Goal: Information Seeking & Learning: Learn about a topic

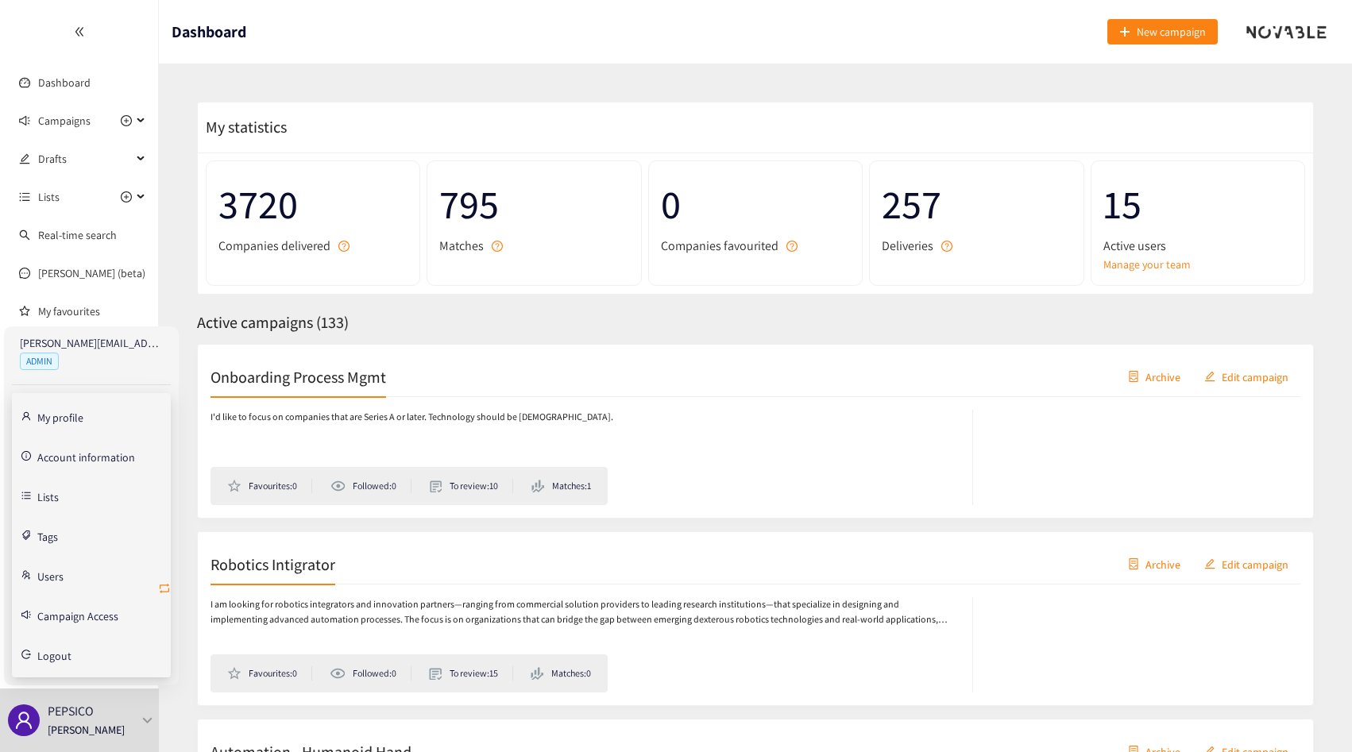
click at [161, 585] on icon "retweet" at bounding box center [164, 588] width 13 height 13
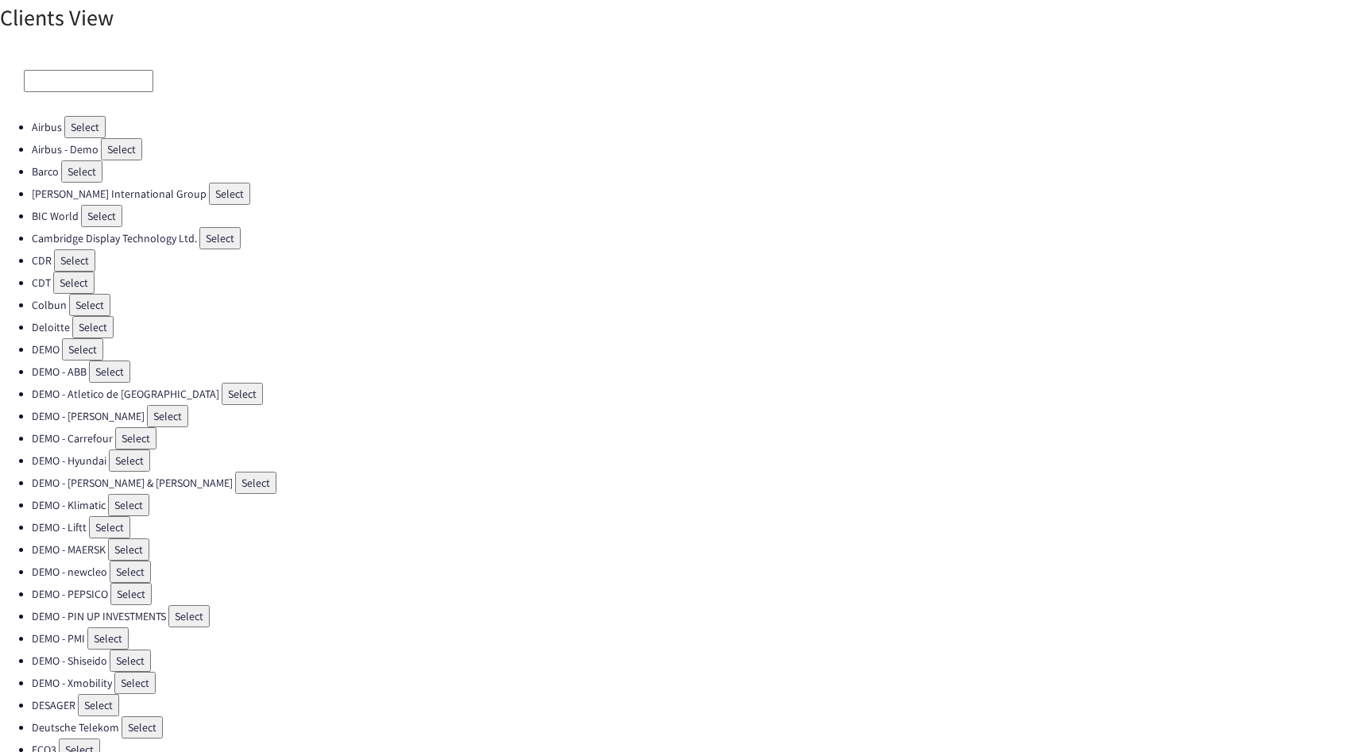
click at [60, 79] on input at bounding box center [88, 81] width 129 height 22
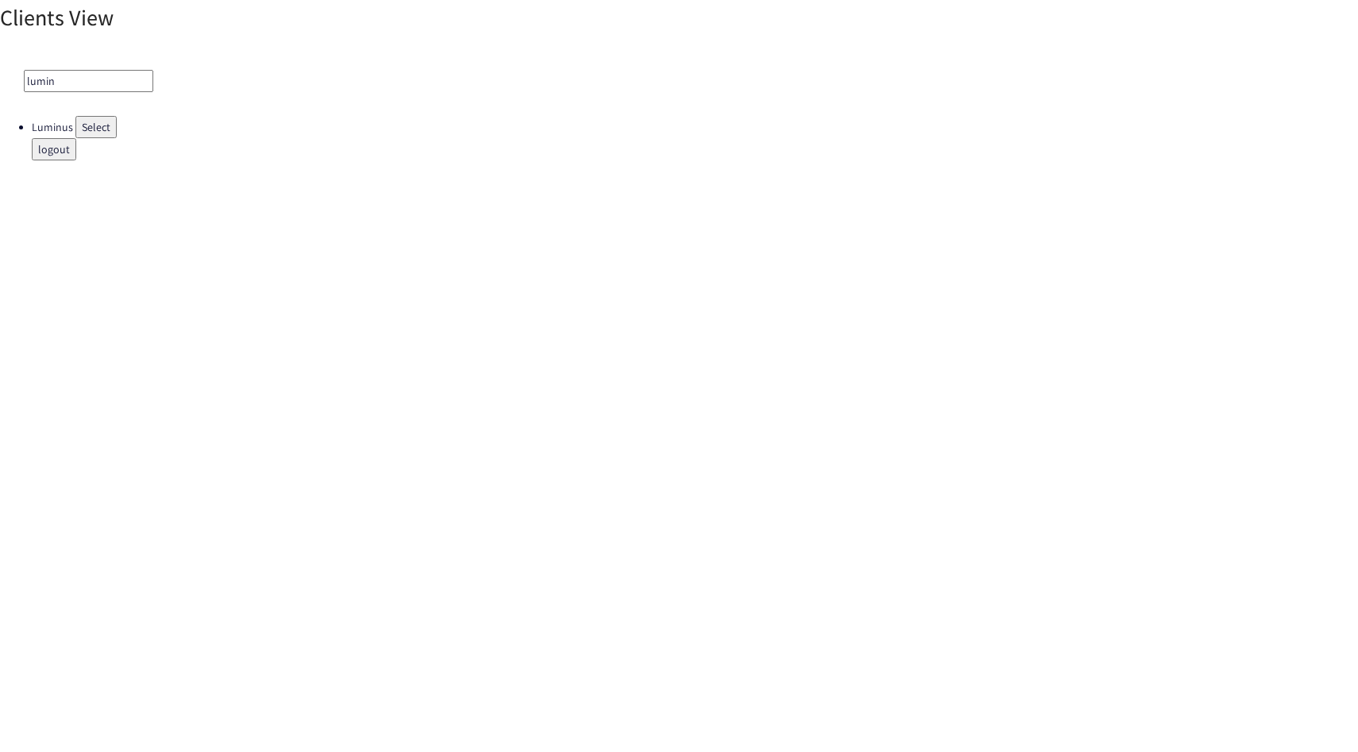
type input "lumin"
click at [91, 117] on button "Select" at bounding box center [95, 127] width 41 height 22
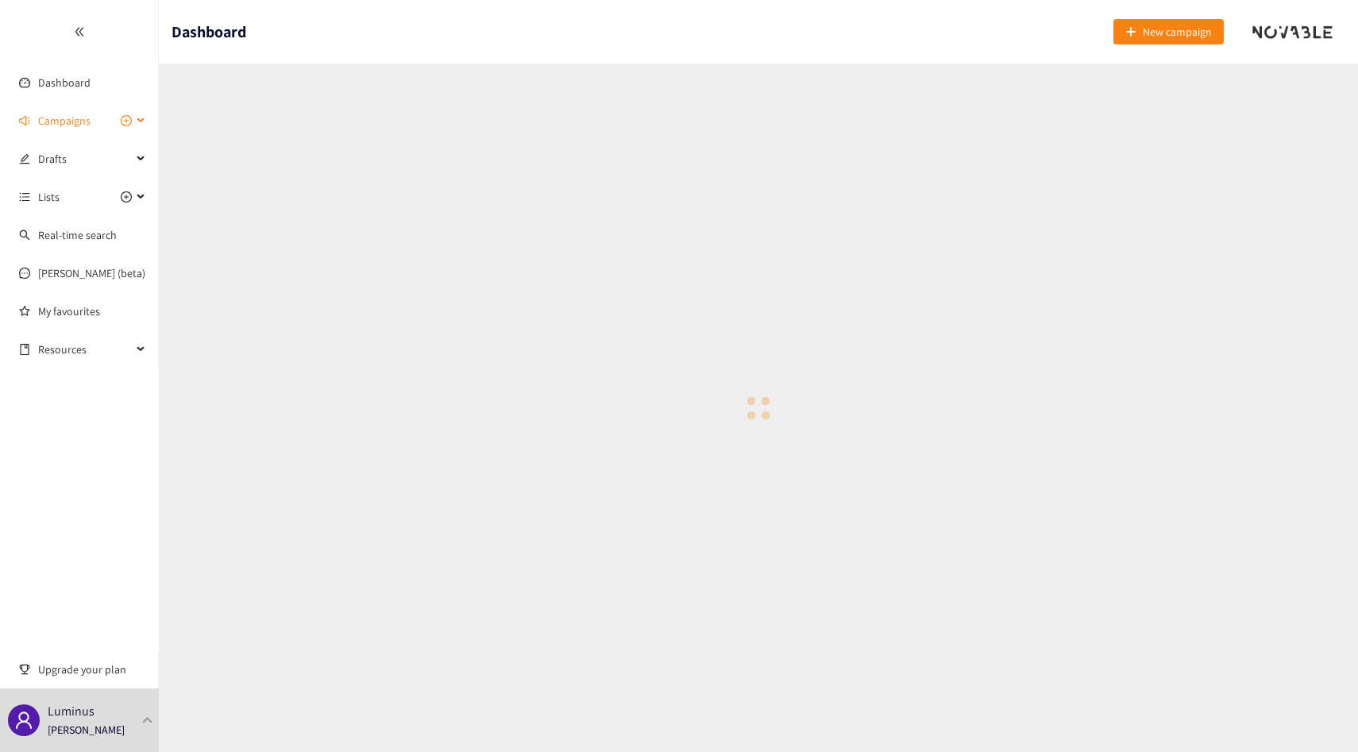
click at [98, 124] on span "Campaigns" at bounding box center [85, 121] width 94 height 32
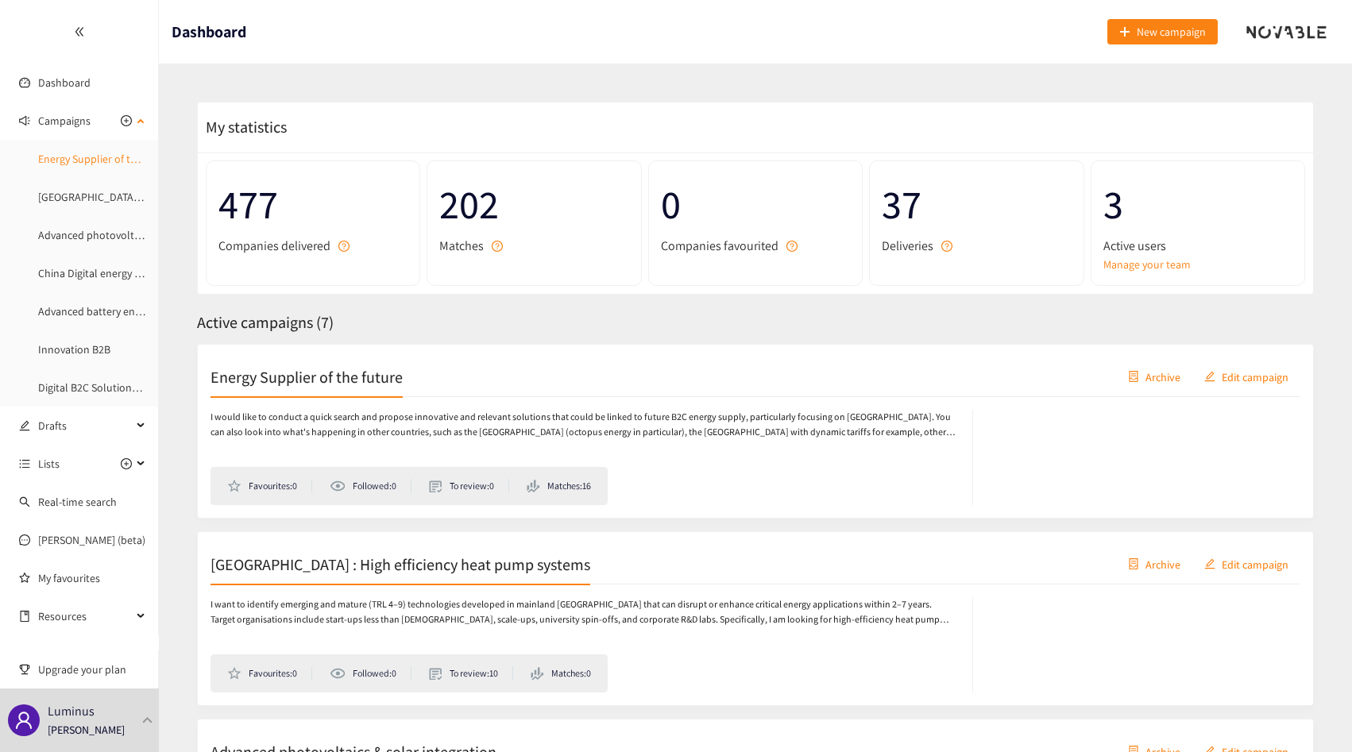
click at [89, 156] on link "Energy Supplier of the future" at bounding box center [106, 159] width 136 height 14
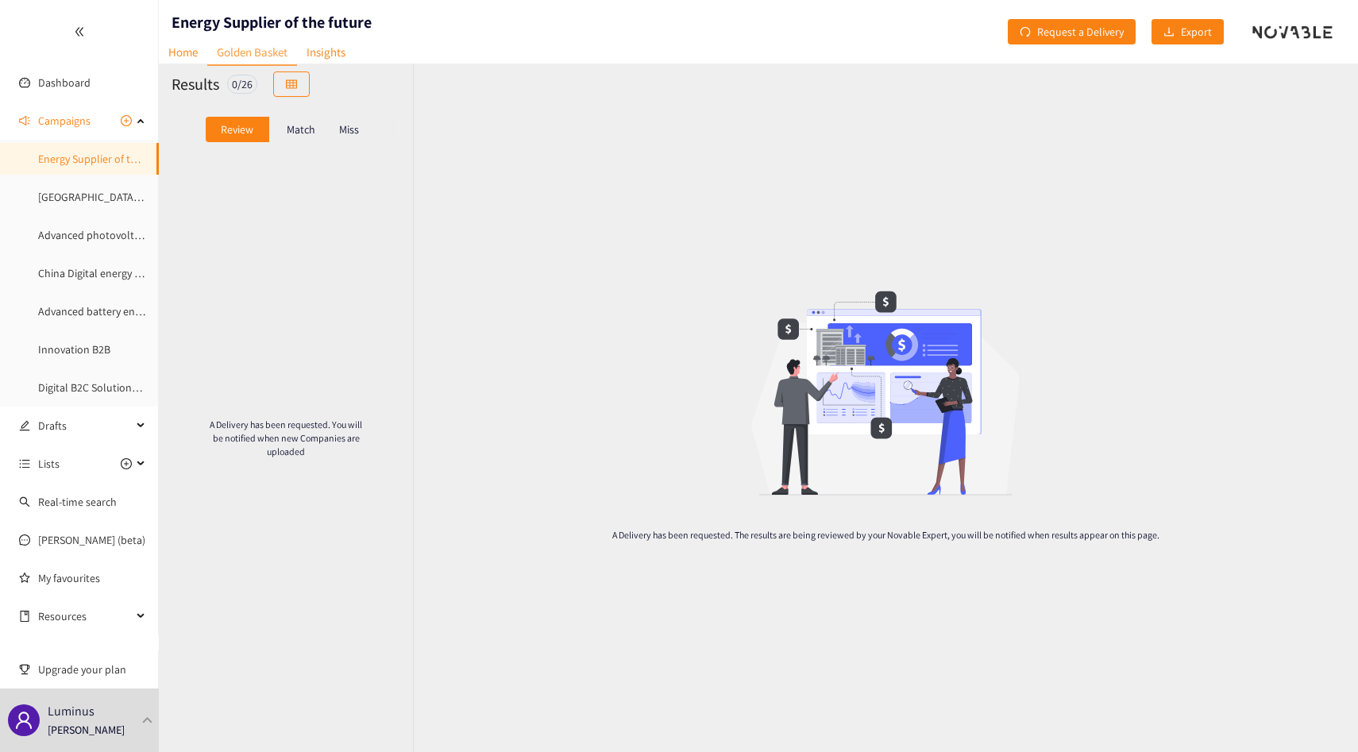
click at [297, 135] on p "Match" at bounding box center [301, 129] width 29 height 13
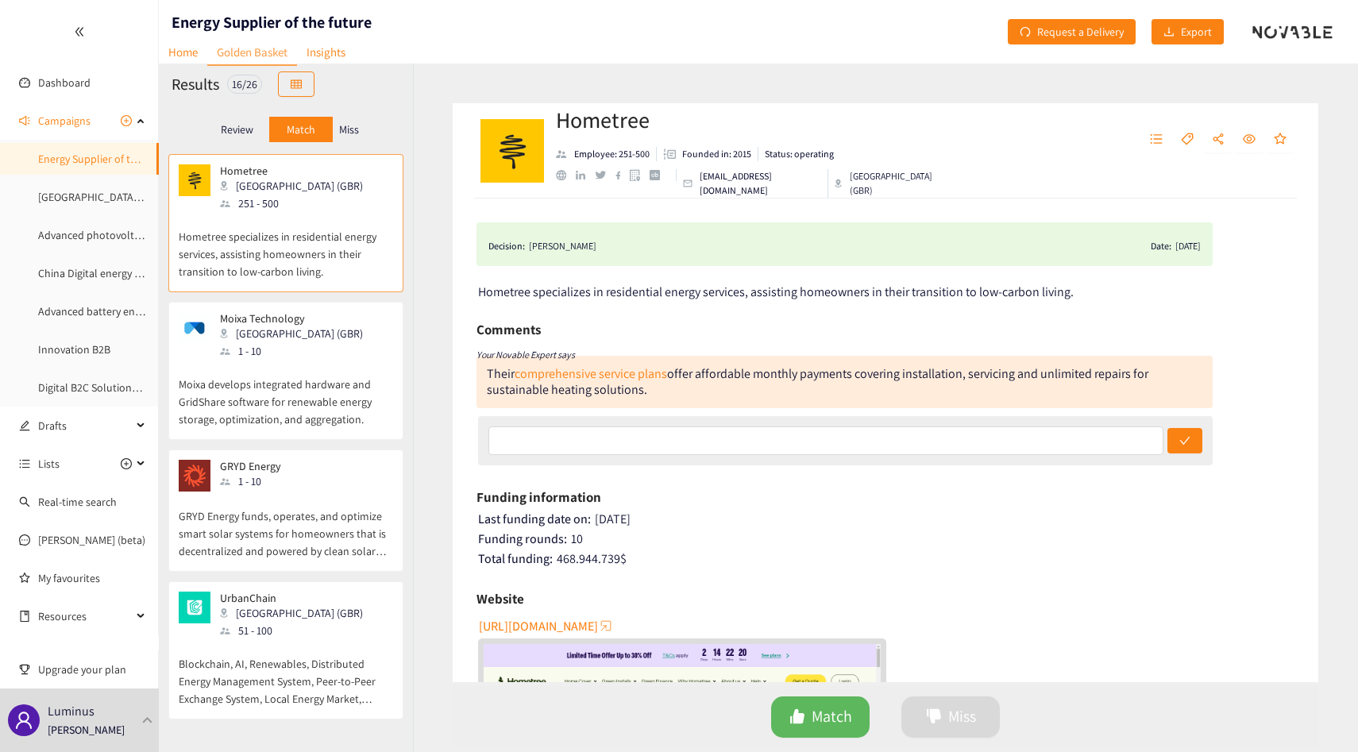
click at [343, 124] on p "Miss" at bounding box center [349, 129] width 20 height 13
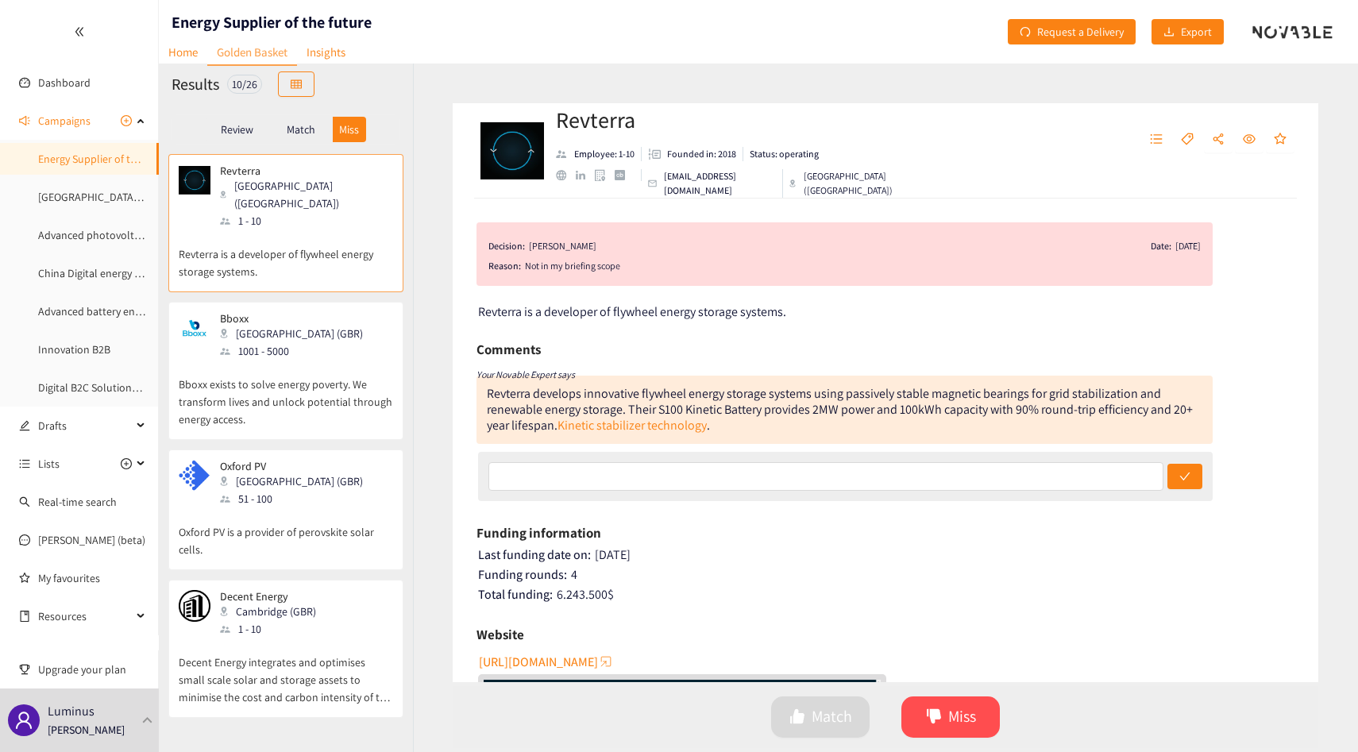
click at [307, 128] on p "Match" at bounding box center [301, 129] width 29 height 13
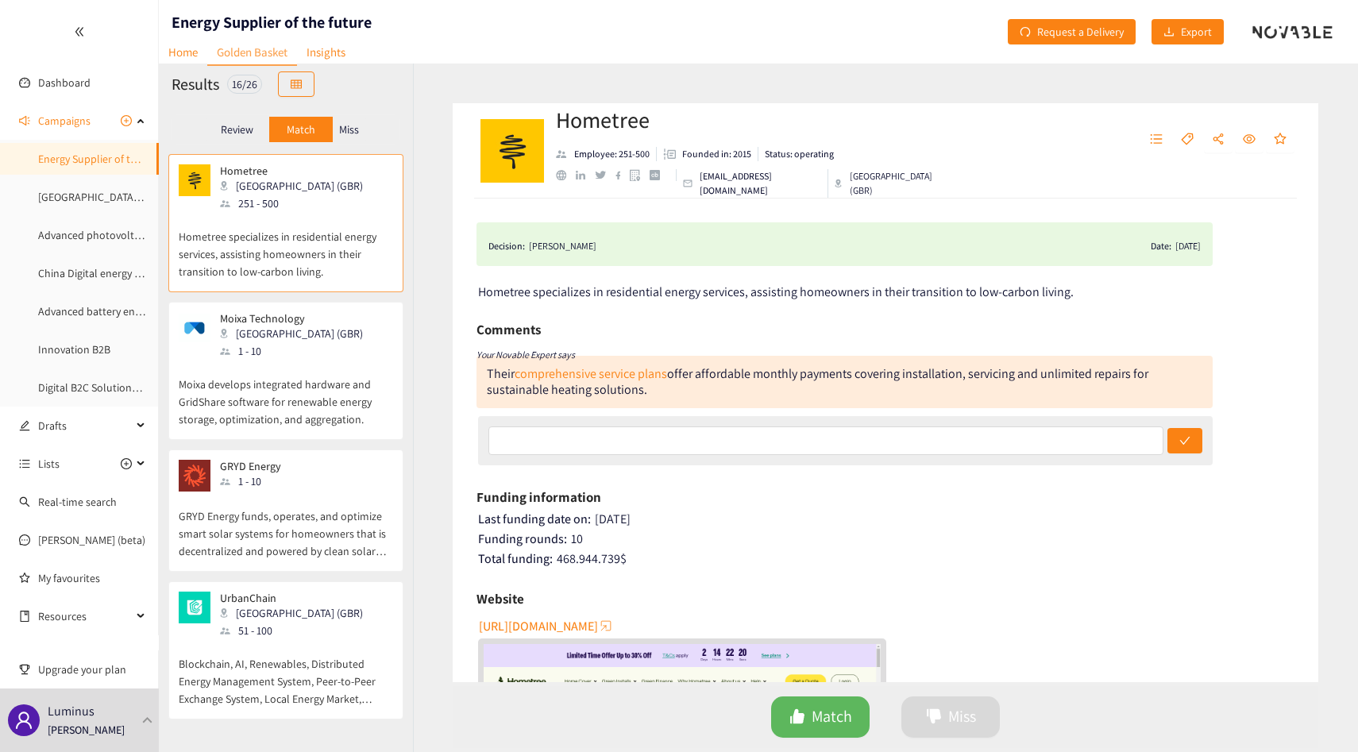
click at [300, 303] on div "Moixa Technology [GEOGRAPHIC_DATA] (GBR) 1 - 10 Moixa develops integrated hardw…" at bounding box center [285, 371] width 235 height 138
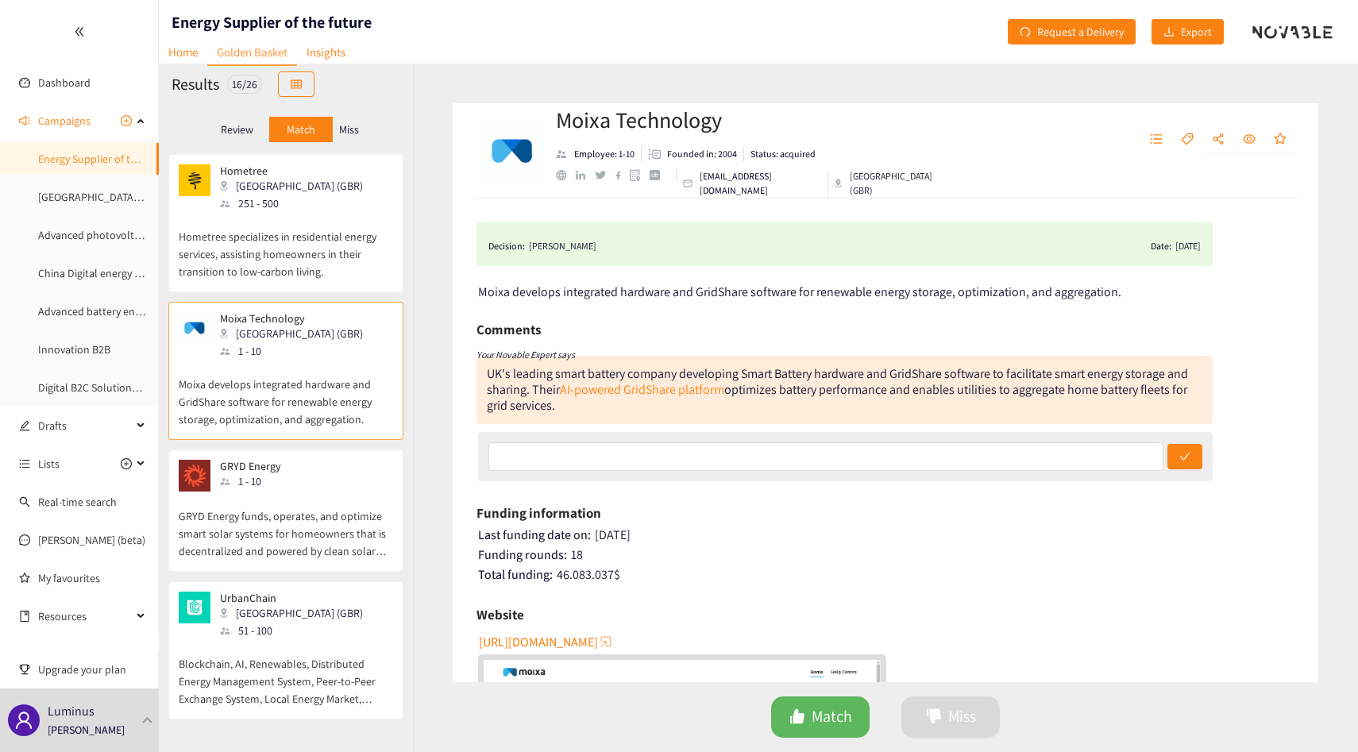
click at [332, 475] on div "GRYD Energy 1 - 10" at bounding box center [286, 476] width 214 height 32
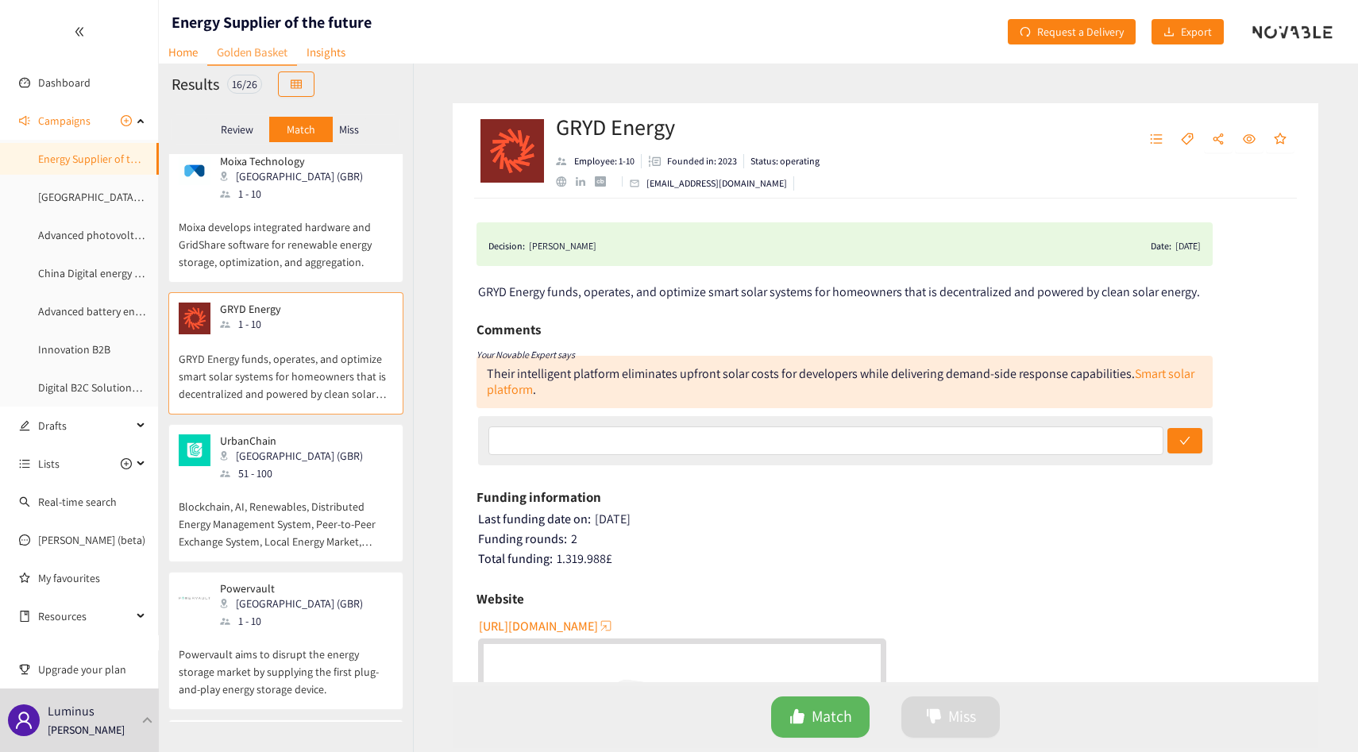
scroll to position [218, 0]
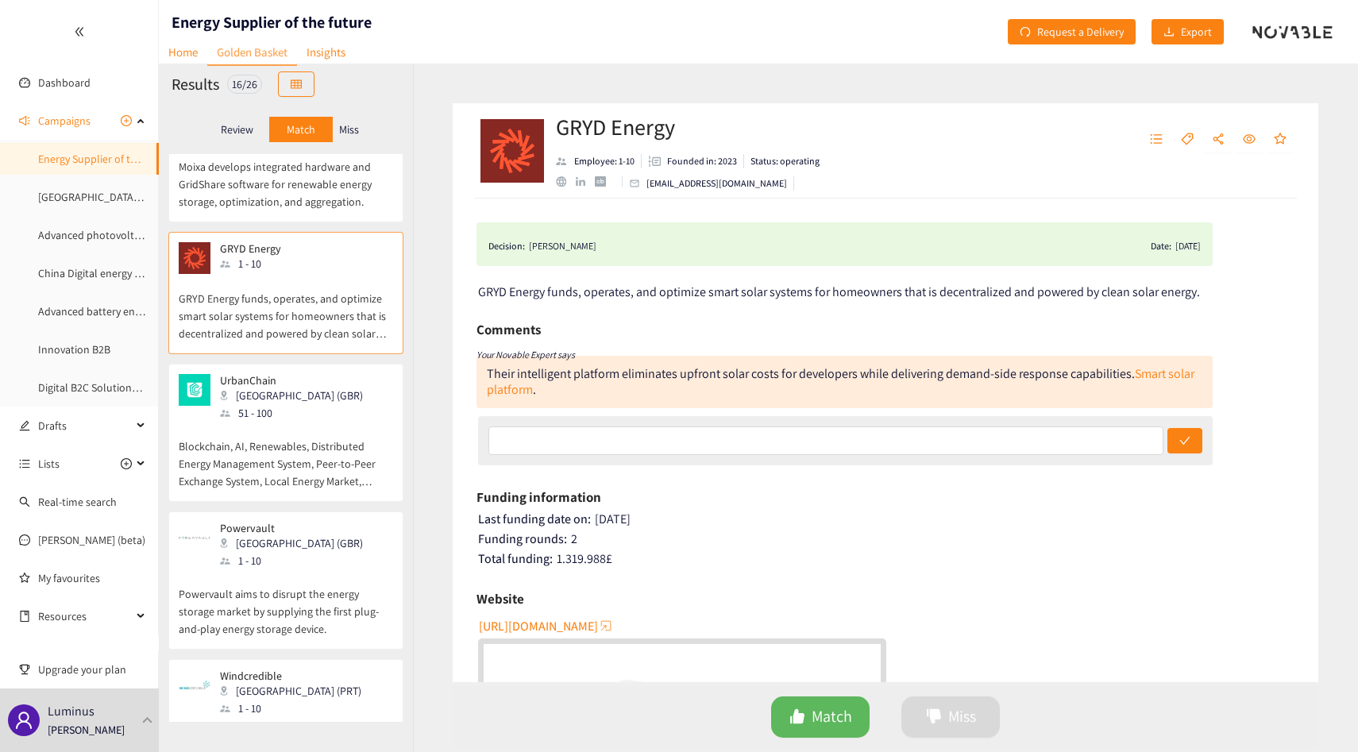
click at [332, 475] on p "Blockchain, AI, Renewables, Distributed Energy Management System, Peer-to-Peer …" at bounding box center [286, 456] width 214 height 68
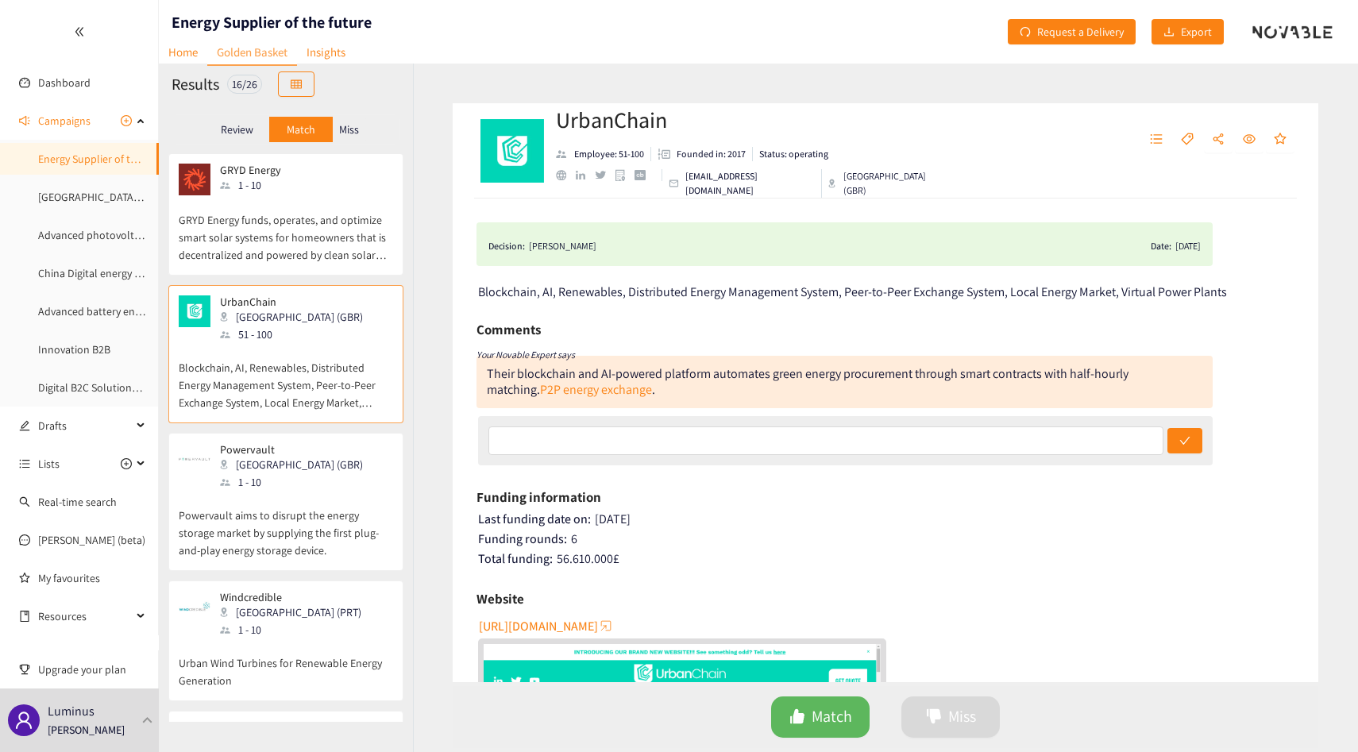
scroll to position [297, 0]
click at [332, 475] on div "Powervault London (GBR) 1 - 10" at bounding box center [286, 466] width 214 height 48
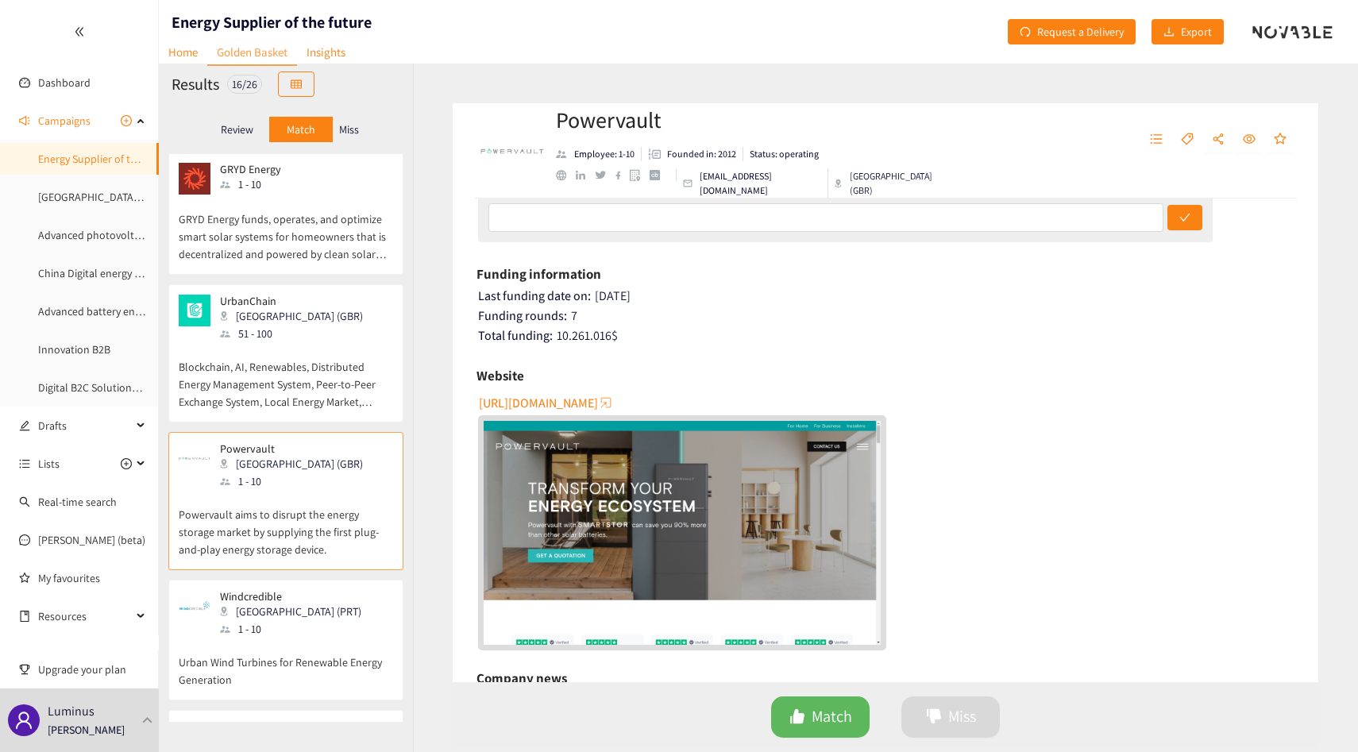
scroll to position [0, 0]
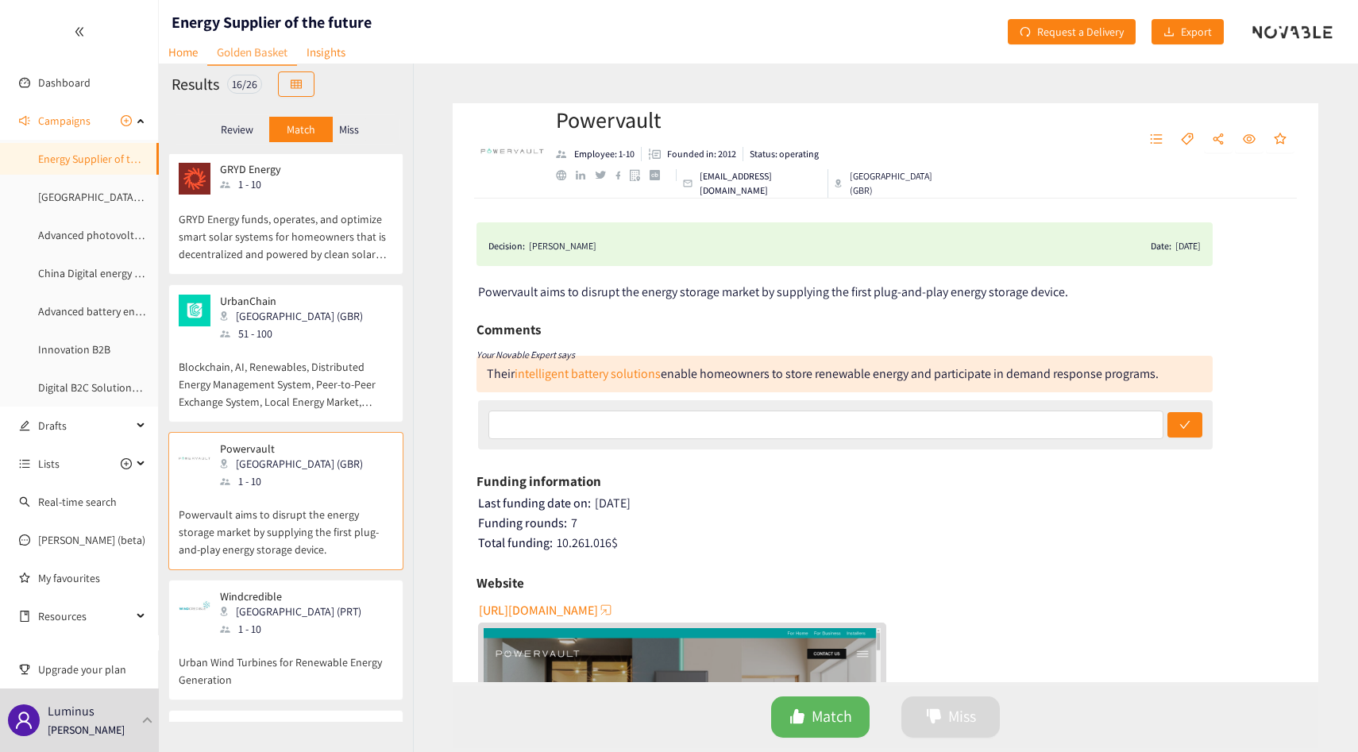
click at [286, 630] on div "1 - 10" at bounding box center [295, 628] width 151 height 17
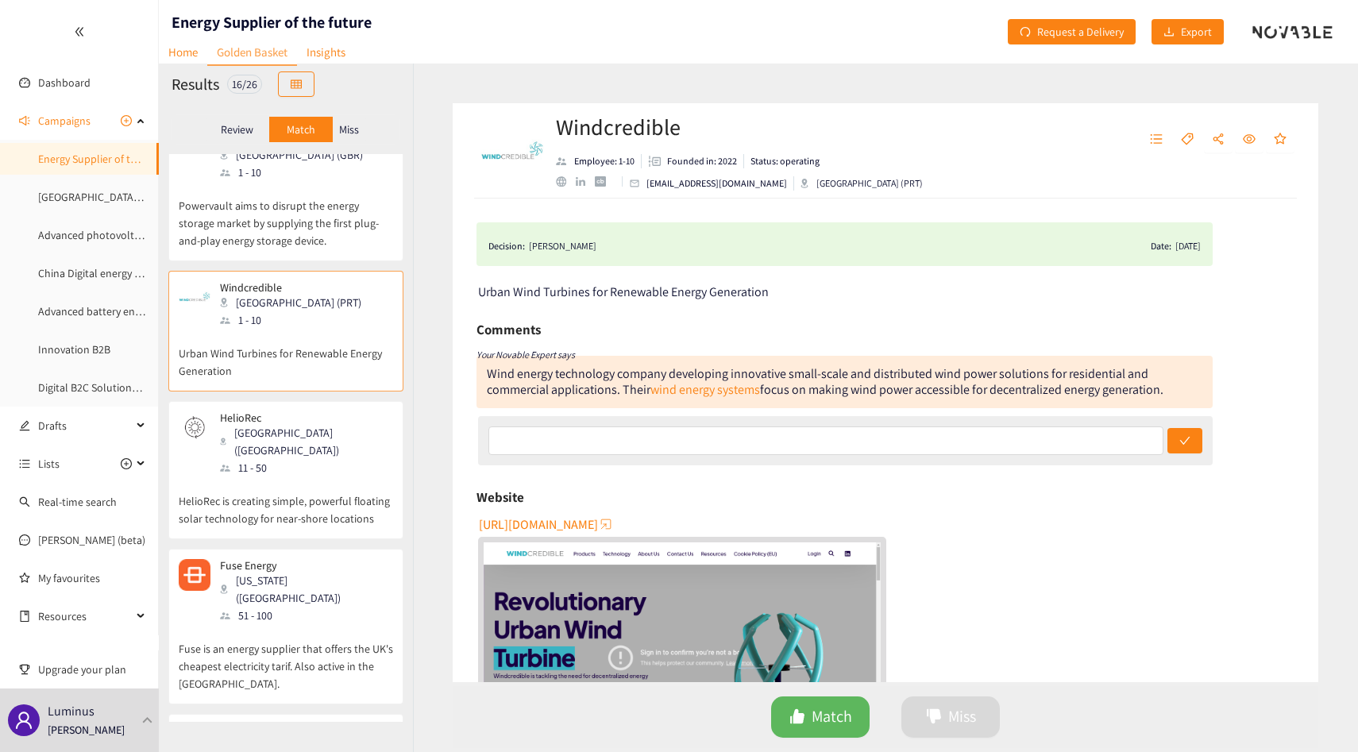
scroll to position [609, 0]
click at [380, 473] on p "HelioRec is creating simple, powerful floating solar technology for near-shore …" at bounding box center [286, 498] width 214 height 51
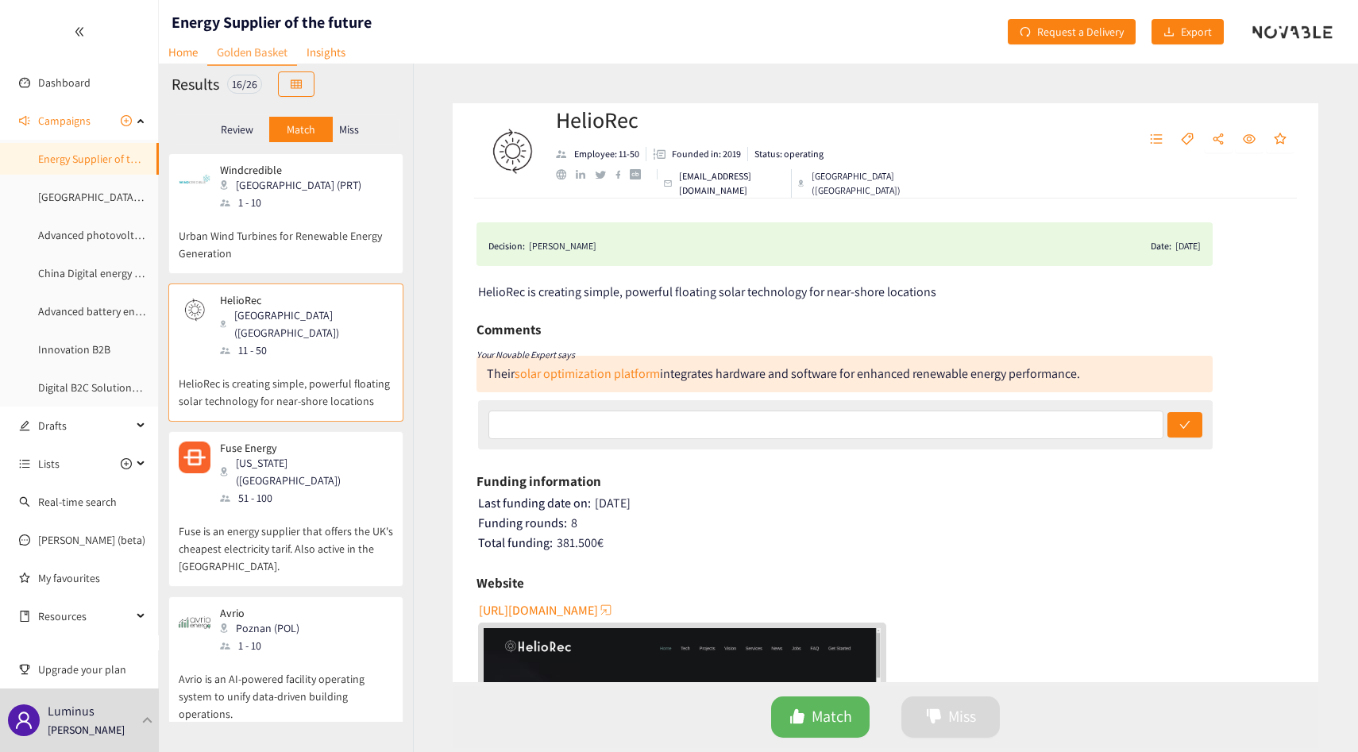
scroll to position [724, 0]
click at [336, 535] on p "Fuse is an energy supplier that offers the UK's cheapest electricity tarif. Als…" at bounding box center [286, 540] width 214 height 68
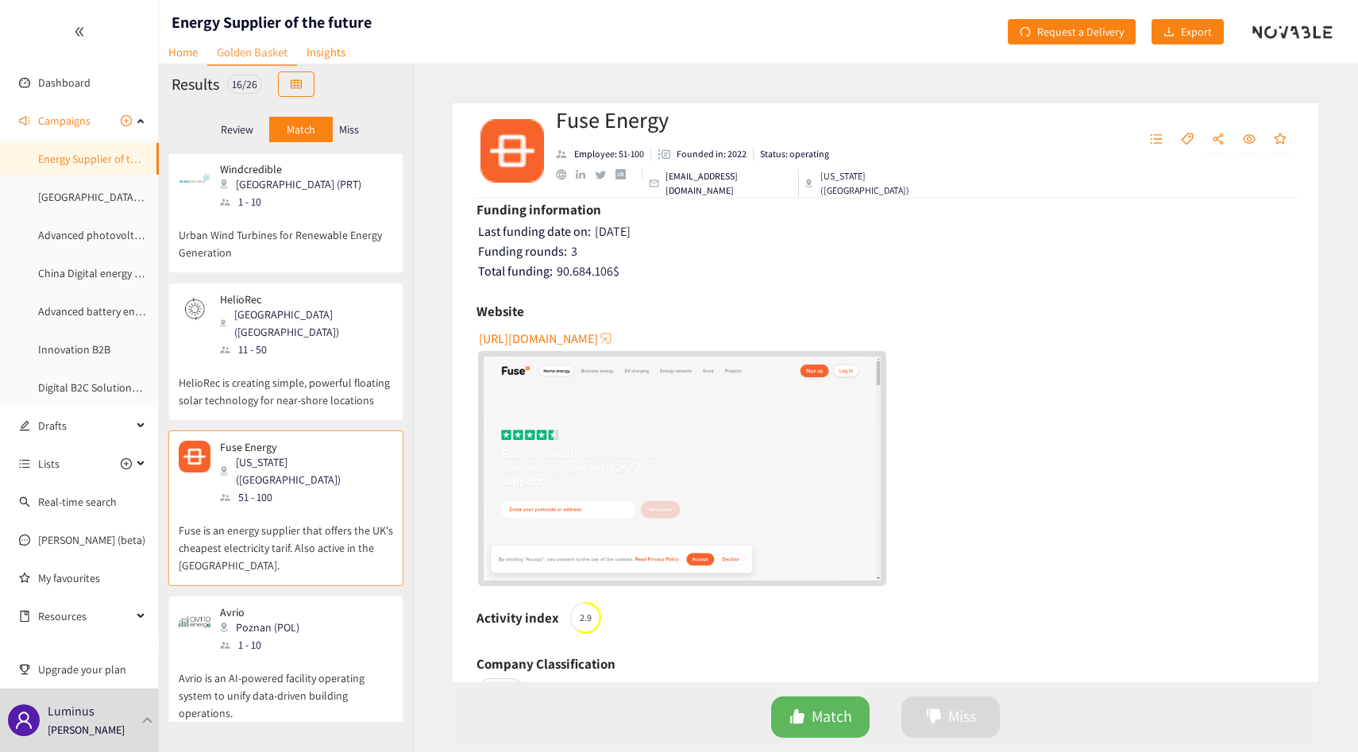
scroll to position [0, 0]
